Goal: Information Seeking & Learning: Learn about a topic

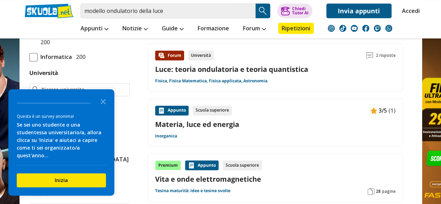
scroll to position [293, 0]
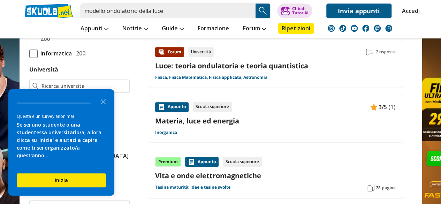
click at [261, 63] on link "Luce: teoria ondulatoria e teoria quantistica" at bounding box center [231, 65] width 153 height 9
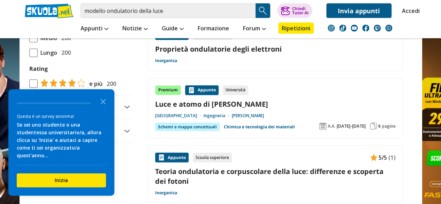
scroll to position [786, 0]
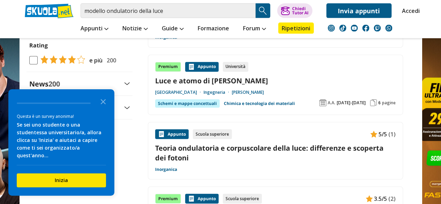
click at [207, 143] on link "Teoria ondulatoria e corpuscolare della luce: differenze e scoperta dei fotoni" at bounding box center [275, 152] width 240 height 19
